Goal: Information Seeking & Learning: Learn about a topic

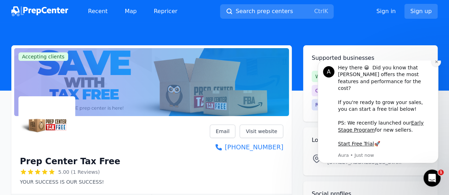
click at [434, 64] on icon "Dismiss notification" at bounding box center [436, 62] width 4 height 4
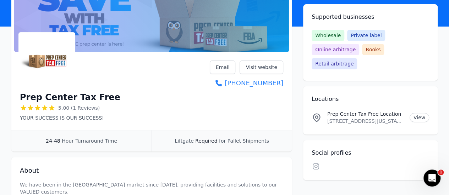
scroll to position [71, 0]
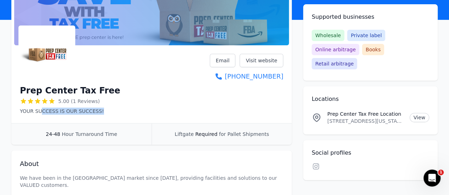
drag, startPoint x: 39, startPoint y: 114, endPoint x: 128, endPoint y: 110, distance: 89.4
click at [107, 113] on div "Prep Center Tax Free 5.00 (1 Reviews) YOUR SUCCESS IS OUR SUCCESS! Email Visit …" at bounding box center [151, 84] width 263 height 61
click at [130, 110] on div "Prep Center Tax Free 5.00 (1 Reviews) YOUR SUCCESS IS OUR SUCCESS! Email Visit …" at bounding box center [151, 84] width 263 height 61
click at [144, 109] on div "Prep Center Tax Free 5.00 (1 Reviews) YOUR SUCCESS IS OUR SUCCESS! Email Visit …" at bounding box center [151, 84] width 263 height 61
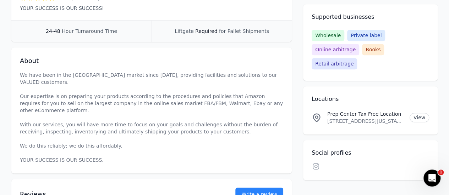
scroll to position [177, 0]
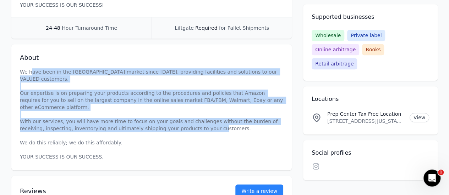
drag, startPoint x: 30, startPoint y: 75, endPoint x: 216, endPoint y: 117, distance: 190.6
click at [216, 117] on p "We have been in the [GEOGRAPHIC_DATA] market since [DATE], providing facilities…" at bounding box center [151, 114] width 263 height 92
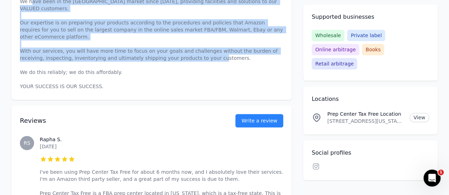
scroll to position [248, 0]
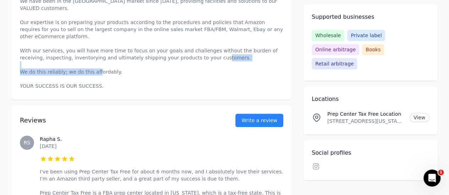
drag, startPoint x: 41, startPoint y: 53, endPoint x: 129, endPoint y: 57, distance: 88.4
click at [129, 57] on p "We have been in the [GEOGRAPHIC_DATA] market since [DATE], providing facilities…" at bounding box center [151, 44] width 263 height 92
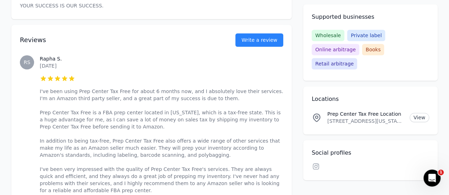
scroll to position [319, 0]
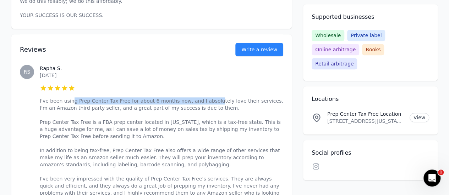
drag, startPoint x: 69, startPoint y: 88, endPoint x: 203, endPoint y: 87, distance: 133.3
click at [203, 98] on p "I've been using Prep Center Tax Free for about 6 months now, and I absolutely l…" at bounding box center [161, 151] width 243 height 106
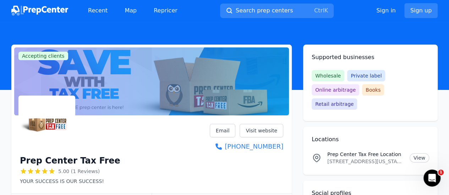
scroll to position [0, 0]
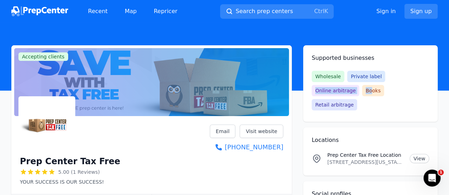
drag, startPoint x: 319, startPoint y: 88, endPoint x: 385, endPoint y: 88, distance: 65.6
click at [385, 88] on div "Wholesale Private label Online arbitrage Books Retail arbitrage" at bounding box center [369, 91] width 117 height 40
